Goal: Task Accomplishment & Management: Complete application form

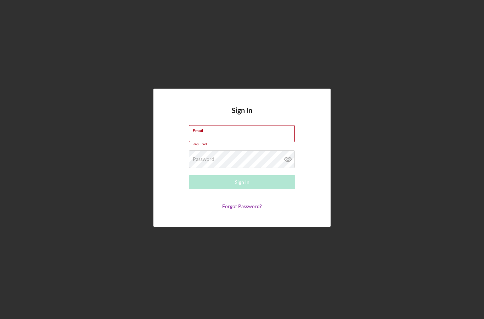
type input "[EMAIL_ADDRESS][DOMAIN_NAME]"
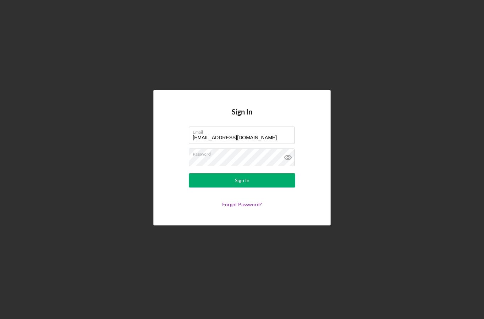
click at [266, 187] on button "Sign In" at bounding box center [242, 180] width 106 height 14
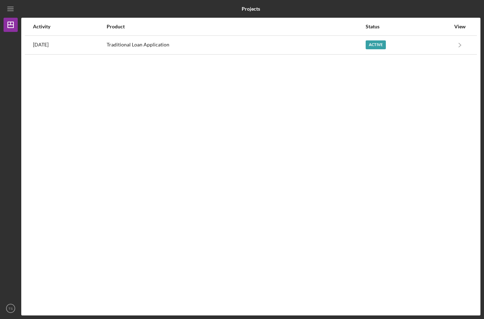
click at [452, 52] on icon "Icon/Navigate" at bounding box center [460, 45] width 16 height 16
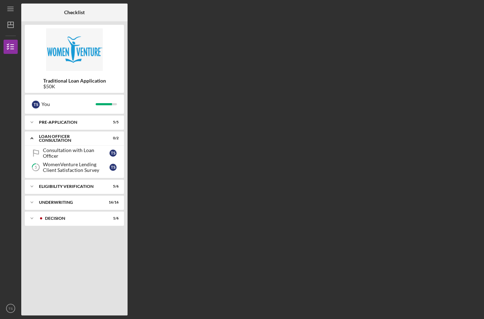
click at [89, 224] on div "Icon/Expander Decision 1 / 6" at bounding box center [74, 218] width 99 height 14
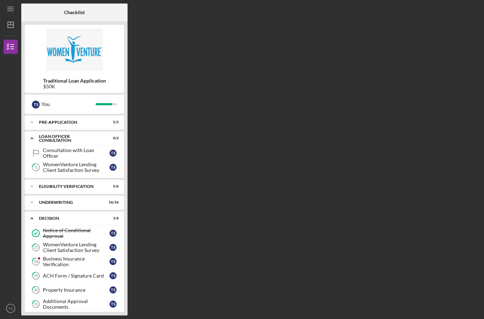
click at [420, 248] on div "Checklist Traditional Loan Application $50K T S You Icon/Expander Pre-Applicati…" at bounding box center [250, 160] width 459 height 312
click at [58, 153] on div "Consultation with Loan Officer" at bounding box center [76, 152] width 67 height 11
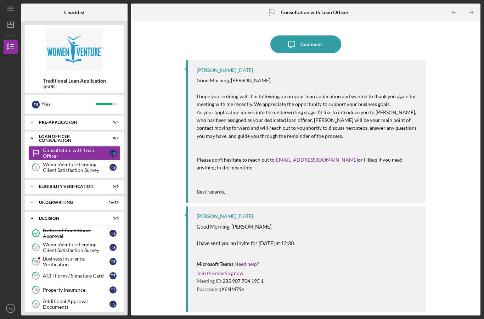
scroll to position [25, 0]
click at [100, 146] on link "Consultation with Loan Officer Consultation with Loan Officer T S" at bounding box center [74, 153] width 92 height 14
click at [99, 146] on link "Consultation with Loan Officer Consultation with Loan Officer T S" at bounding box center [74, 153] width 92 height 14
click at [80, 131] on div "Icon/Expander Loan Officer Consultation 0 / 2" at bounding box center [74, 138] width 99 height 15
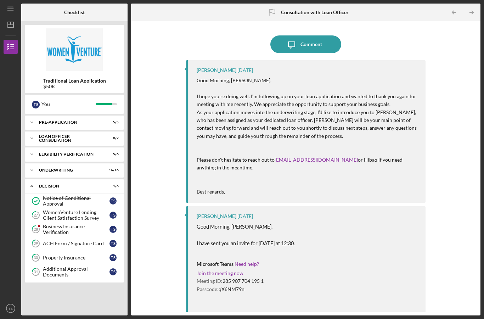
click at [91, 115] on div "Icon/Expander Pre-Application 5 / 5" at bounding box center [74, 122] width 99 height 14
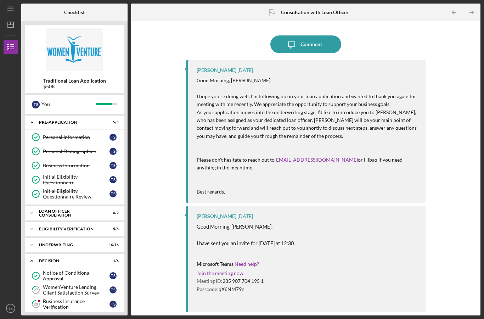
click at [107, 95] on div "T S You" at bounding box center [74, 104] width 99 height 19
click at [93, 98] on div "You" at bounding box center [68, 104] width 54 height 12
click at [292, 35] on icon "Icon/Message" at bounding box center [292, 44] width 18 height 18
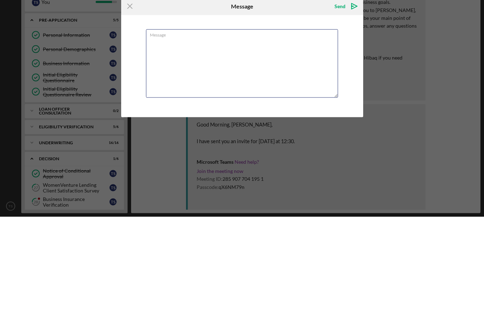
scroll to position [28, 0]
